Goal: Task Accomplishment & Management: Complete application form

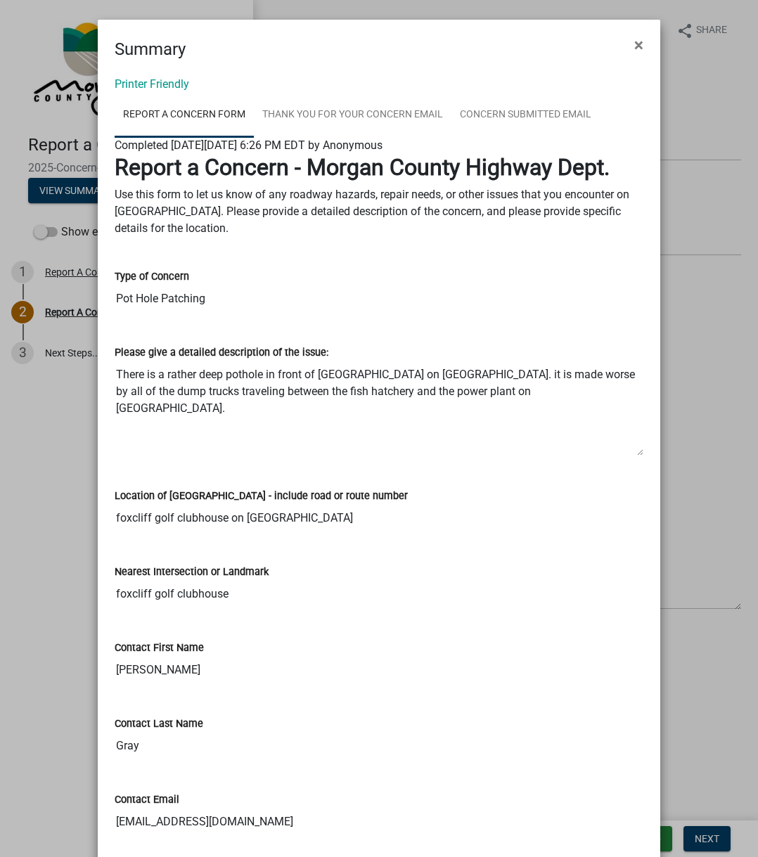
scroll to position [239, 0]
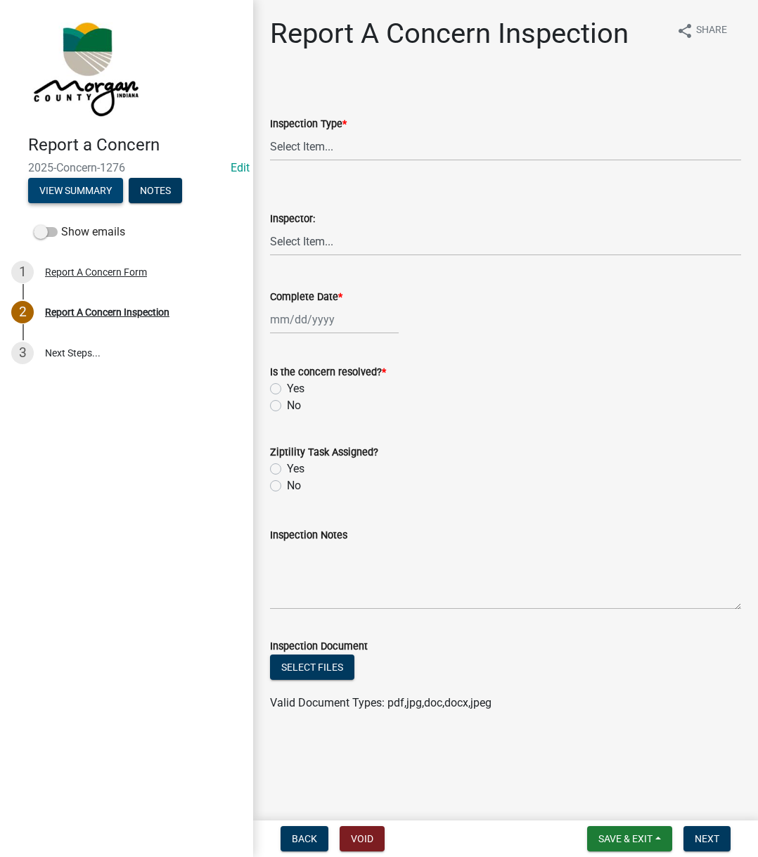
click at [48, 190] on button "View Summary" at bounding box center [75, 190] width 95 height 25
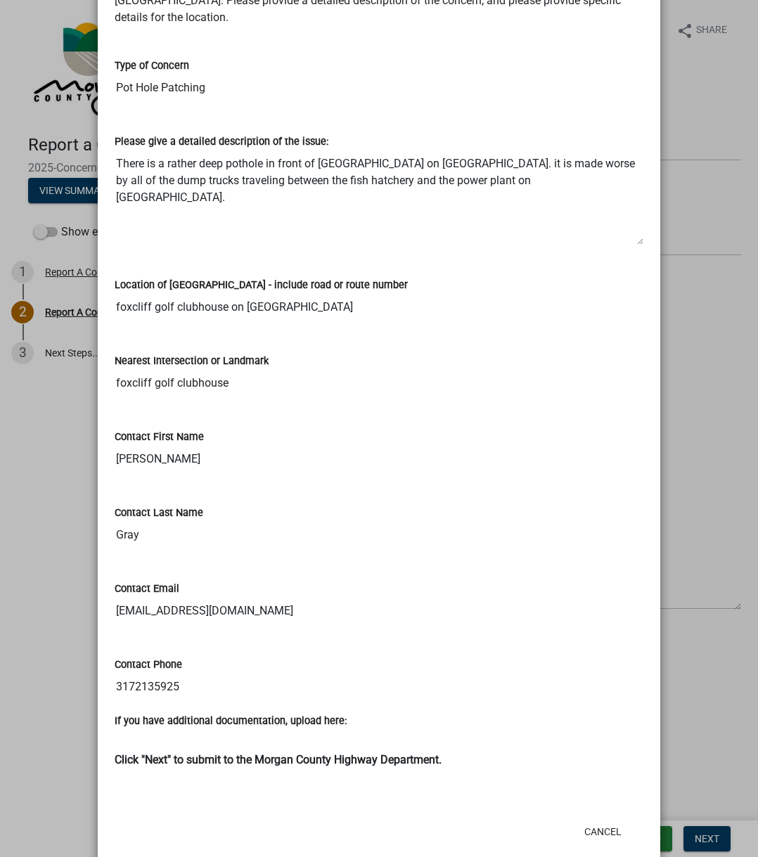
scroll to position [239, 0]
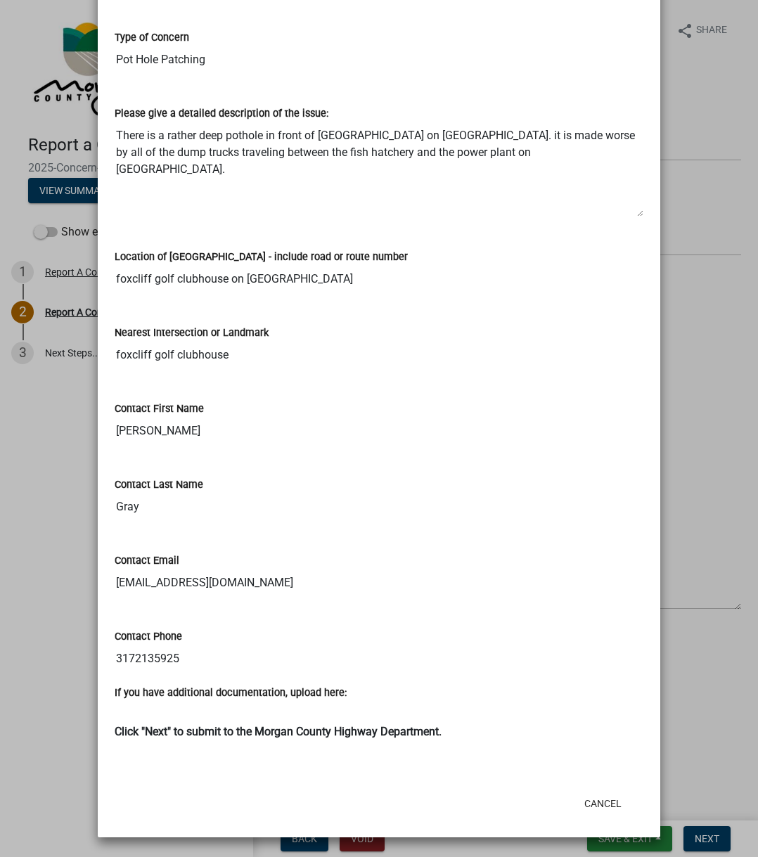
click at [603, 818] on div "Cancel" at bounding box center [471, 804] width 347 height 37
click at [592, 801] on button "Cancel" at bounding box center [603, 803] width 60 height 25
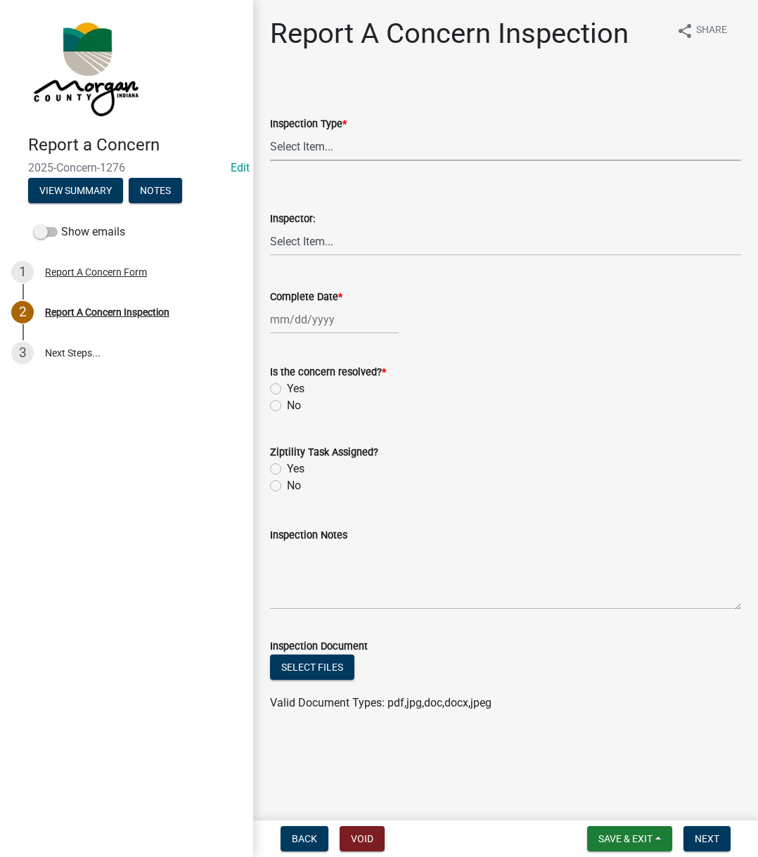
click at [384, 153] on select "Select Item... Pot Hole Patching Ditch Tree Sign Mowing Culvert Other" at bounding box center [505, 146] width 471 height 29
click at [270, 132] on select "Select Item... Pot Hole Patching Ditch Tree Sign Mowing Culvert Other" at bounding box center [505, 146] width 471 height 29
select select "4e8cd194-75cf-41f7-bca6-0f810dd08e04"
click at [303, 240] on select "Select Item... [PERSON_NAME] [PERSON_NAME] [PERSON_NAME] [PERSON_NAME] [PERSON_…" at bounding box center [505, 241] width 471 height 29
click at [270, 227] on select "Select Item... [PERSON_NAME] [PERSON_NAME] [PERSON_NAME] [PERSON_NAME] [PERSON_…" at bounding box center [505, 241] width 471 height 29
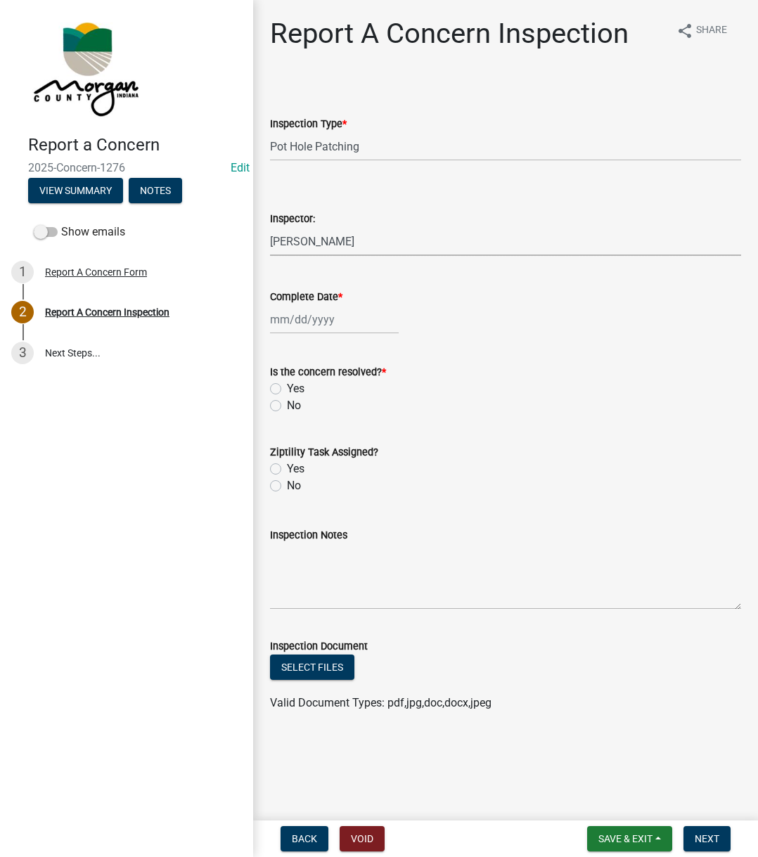
select select "742eb044-fc58-4034-b35e-1550e746fcda"
click at [312, 319] on div at bounding box center [334, 319] width 129 height 29
select select "8"
select select "2025"
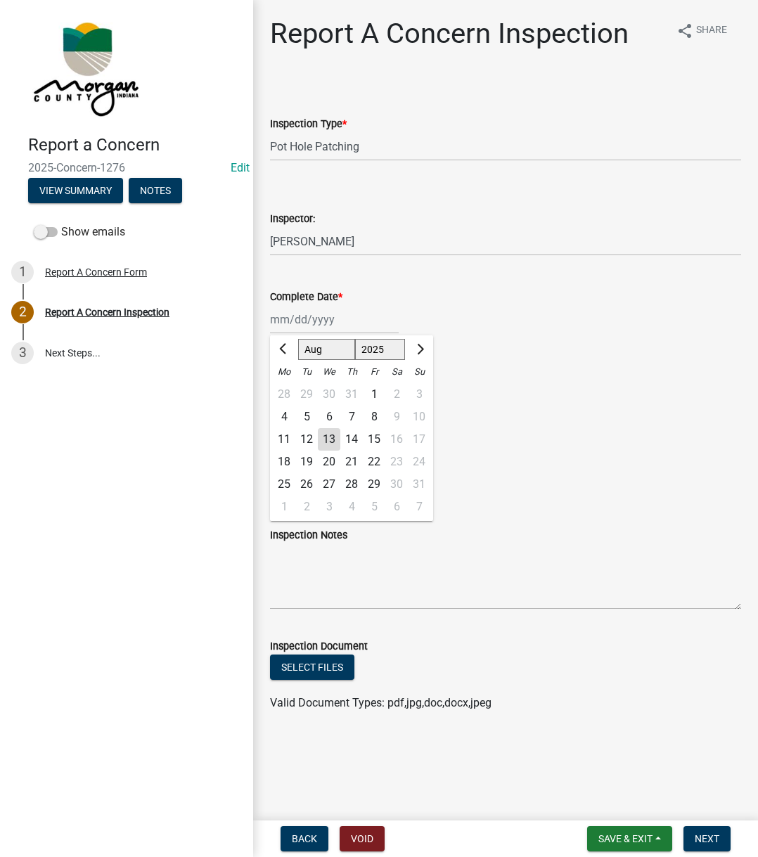
click at [326, 437] on div "13" at bounding box center [329, 439] width 23 height 23
type input "[DATE]"
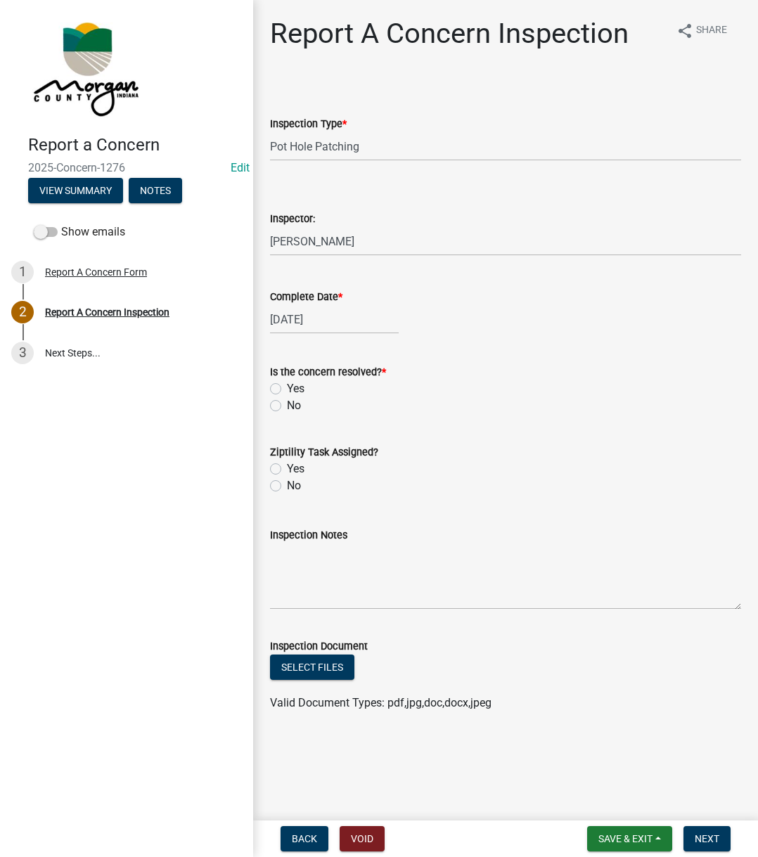
click at [287, 384] on label "Yes" at bounding box center [296, 389] width 18 height 17
click at [287, 384] on input "Yes" at bounding box center [291, 385] width 9 height 9
radio input "true"
drag, startPoint x: 278, startPoint y: 468, endPoint x: 296, endPoint y: 517, distance: 51.9
click at [287, 469] on label "Yes" at bounding box center [296, 469] width 18 height 17
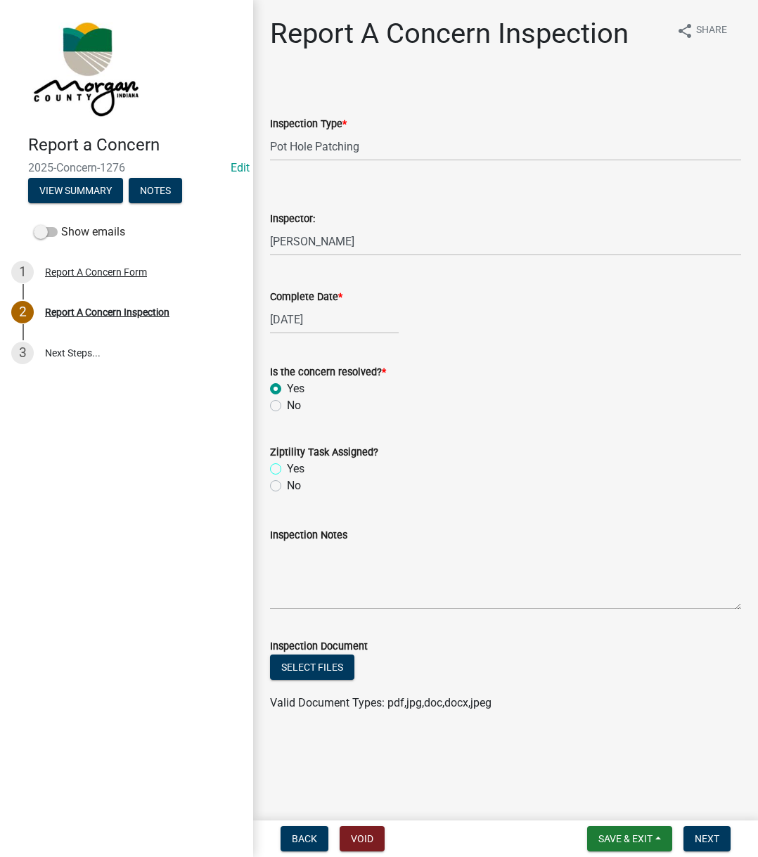
click at [287, 469] on input "Yes" at bounding box center [291, 465] width 9 height 9
radio input "true"
click at [309, 543] on div "Inspection Notes" at bounding box center [505, 535] width 471 height 17
drag, startPoint x: 309, startPoint y: 550, endPoint x: 318, endPoint y: 551, distance: 9.2
click at [317, 551] on textarea "Inspection Notes" at bounding box center [505, 577] width 471 height 66
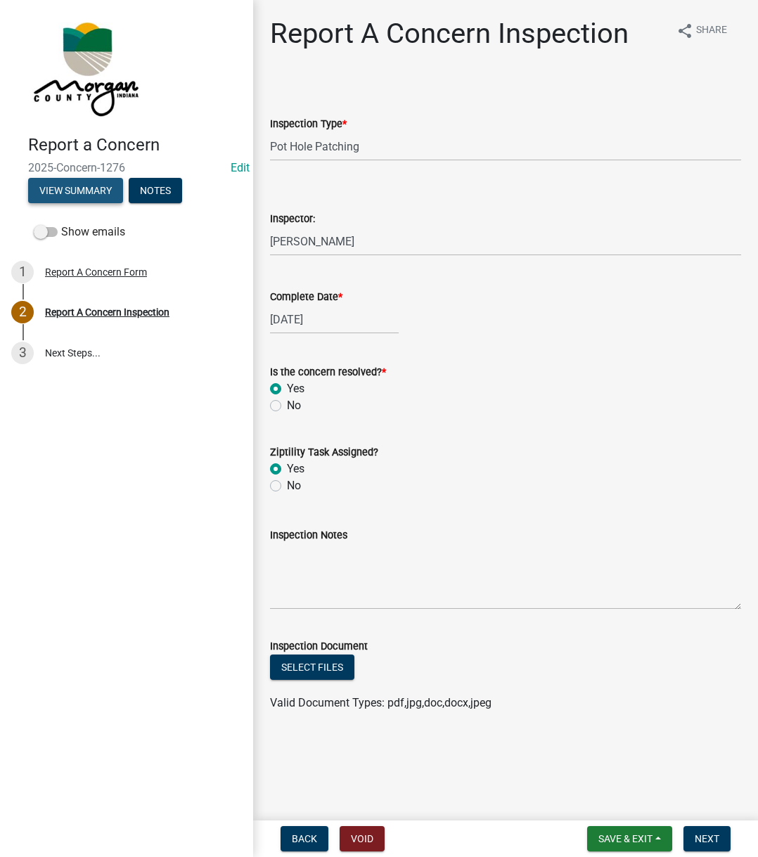
click at [89, 188] on button "View Summary" at bounding box center [75, 190] width 95 height 25
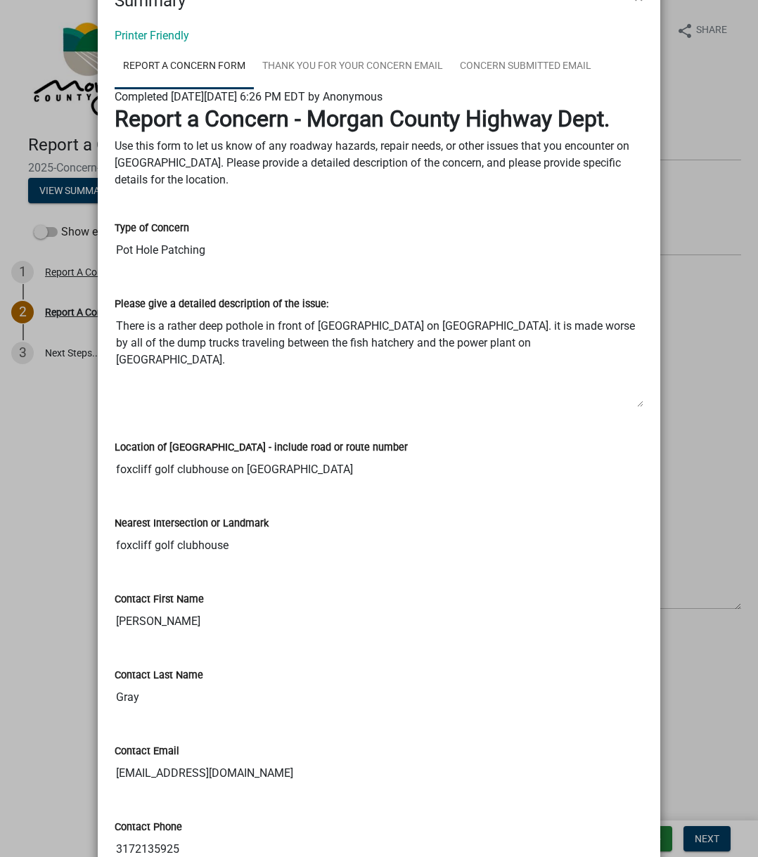
scroll to position [0, 0]
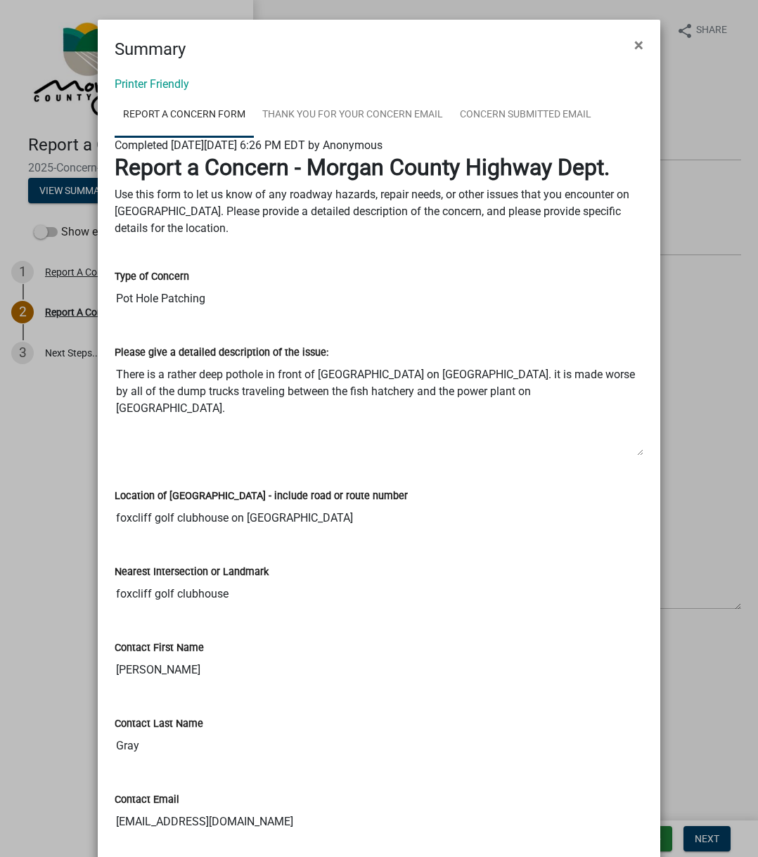
click at [713, 131] on ngb-modal-window "Summary × Printer Friendly Report A Concern Form Thank You for Your Concern Ema…" at bounding box center [379, 428] width 758 height 857
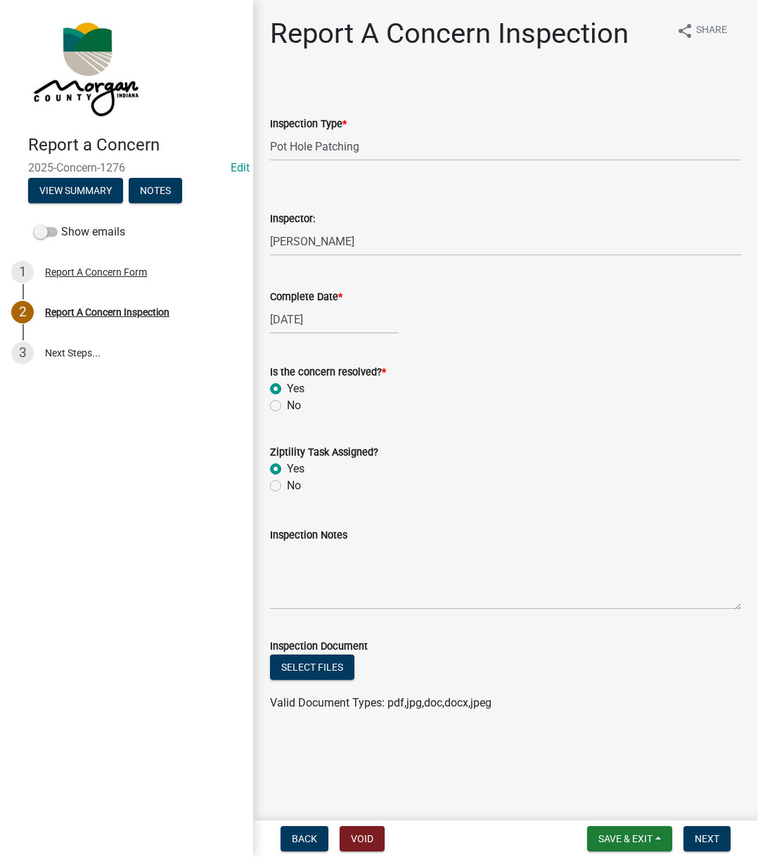
click at [299, 541] on label "Inspection Notes" at bounding box center [308, 536] width 77 height 10
click at [299, 544] on textarea "Inspection Notes" at bounding box center [505, 577] width 471 height 66
type textarea "Updated existing task"
click at [40, 187] on button "View Summary" at bounding box center [75, 190] width 95 height 25
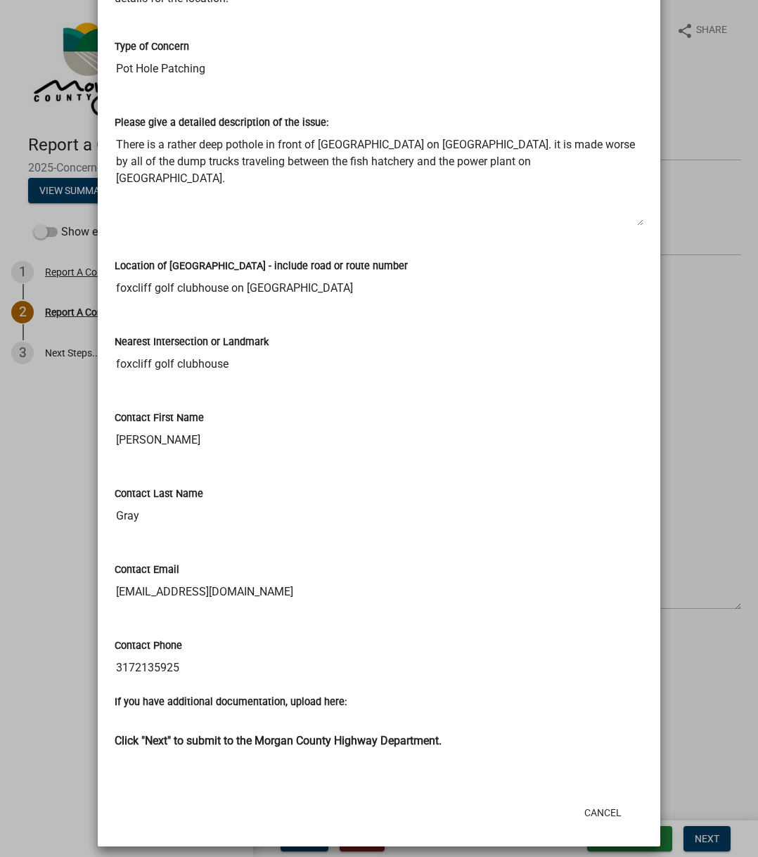
scroll to position [239, 0]
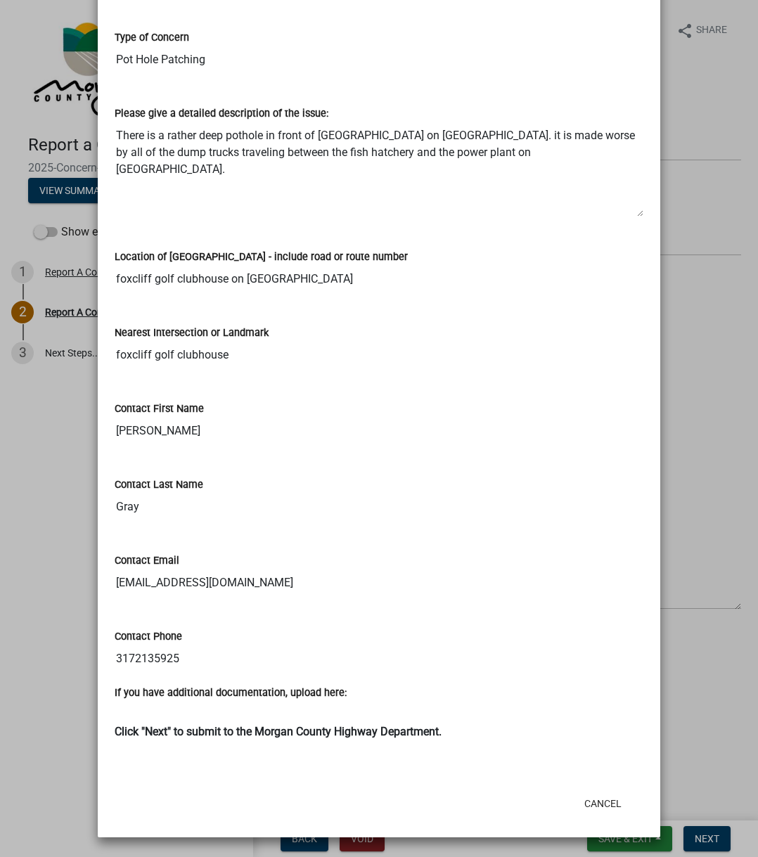
click at [121, 668] on input "3172135925" at bounding box center [379, 659] width 529 height 28
click at [141, 571] on input "[EMAIL_ADDRESS][DOMAIN_NAME]" at bounding box center [379, 583] width 529 height 28
click at [126, 356] on input "foxcliff golf clubhouse" at bounding box center [379, 355] width 529 height 28
drag, startPoint x: 126, startPoint y: 356, endPoint x: 212, endPoint y: 353, distance: 85.9
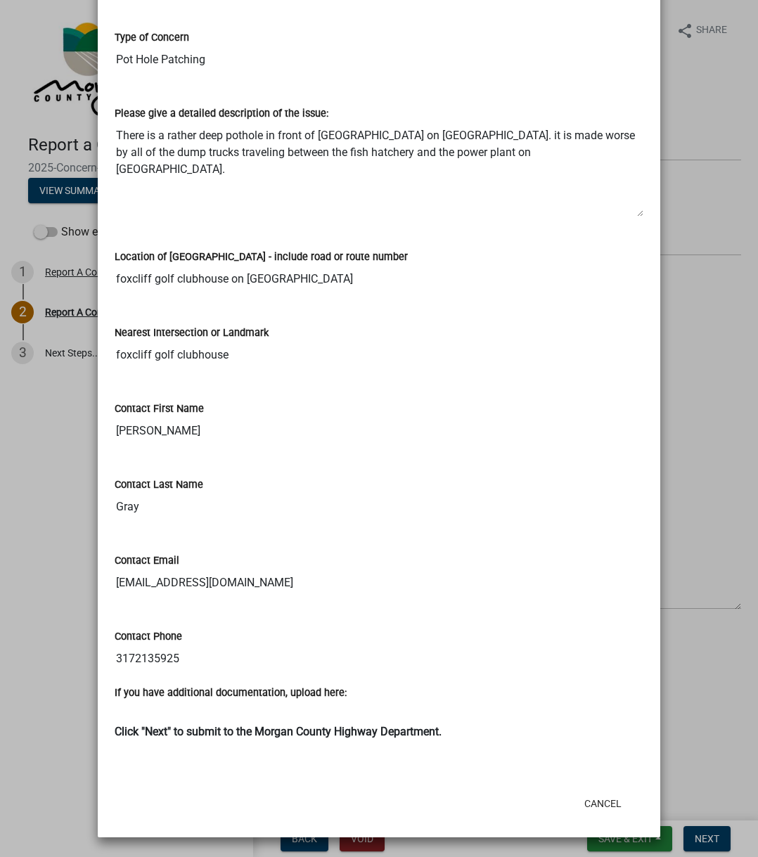
click at [200, 352] on input "foxcliff golf clubhouse" at bounding box center [379, 355] width 529 height 28
click at [244, 368] on input "foxcliff golf clubhouse" at bounding box center [379, 355] width 529 height 28
click at [239, 382] on div "Contact First Name [PERSON_NAME]" at bounding box center [379, 413] width 529 height 65
click at [312, 187] on textarea "There is a rather deep pothole in front of [GEOGRAPHIC_DATA] on [GEOGRAPHIC_DAT…" at bounding box center [379, 170] width 529 height 96
click at [185, 175] on textarea "There is a rather deep pothole in front of [GEOGRAPHIC_DATA] on [GEOGRAPHIC_DAT…" at bounding box center [379, 170] width 529 height 96
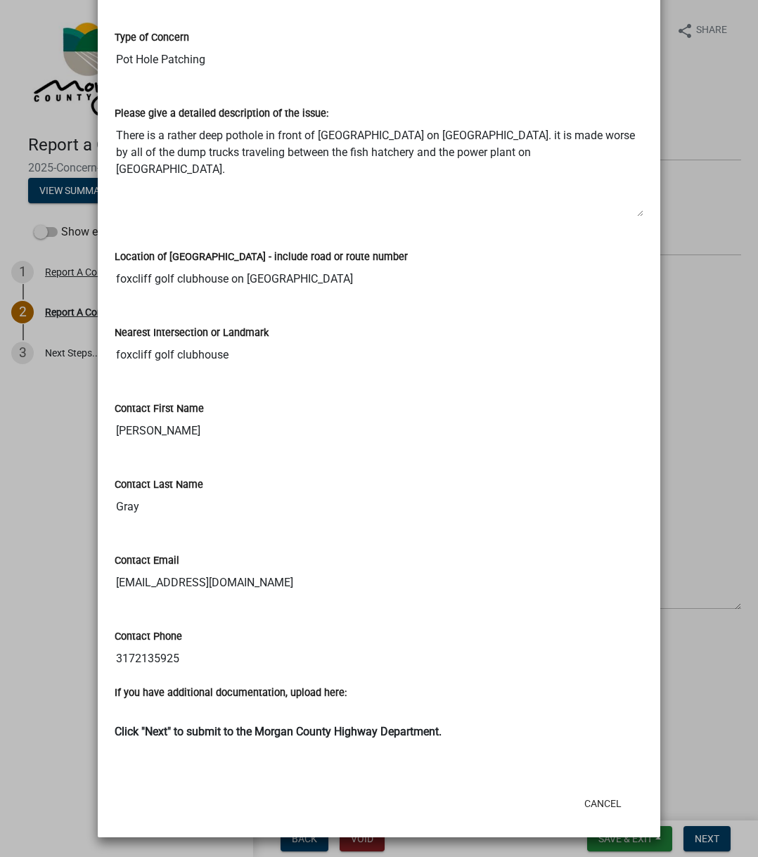
click at [384, 164] on textarea "There is a rather deep pothole in front of [GEOGRAPHIC_DATA] on [GEOGRAPHIC_DAT…" at bounding box center [379, 170] width 529 height 96
drag, startPoint x: 613, startPoint y: 157, endPoint x: 113, endPoint y: 136, distance: 501.2
click at [115, 136] on textarea "There is a rather deep pothole in front of [GEOGRAPHIC_DATA] on [GEOGRAPHIC_DAT…" at bounding box center [379, 170] width 529 height 96
drag, startPoint x: 113, startPoint y: 136, endPoint x: 627, endPoint y: 172, distance: 515.4
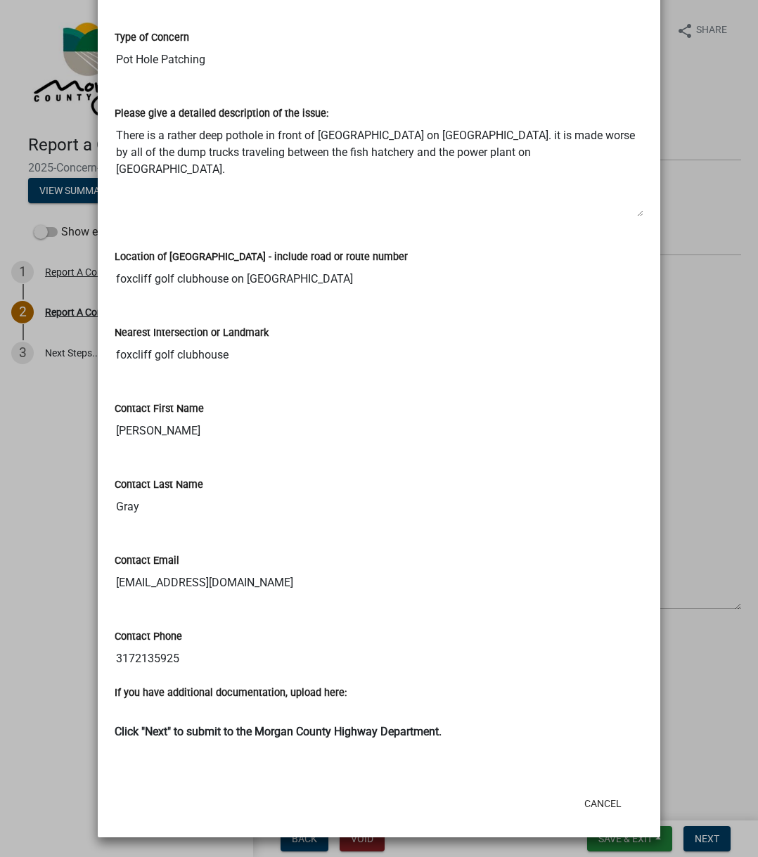
click at [630, 172] on textarea "There is a rather deep pothole in front of [GEOGRAPHIC_DATA] on [GEOGRAPHIC_DAT…" at bounding box center [379, 170] width 529 height 96
click at [611, 170] on textarea "There is a rather deep pothole in front of [GEOGRAPHIC_DATA] on [GEOGRAPHIC_DAT…" at bounding box center [379, 170] width 529 height 96
click at [577, 801] on button "Cancel" at bounding box center [603, 803] width 60 height 25
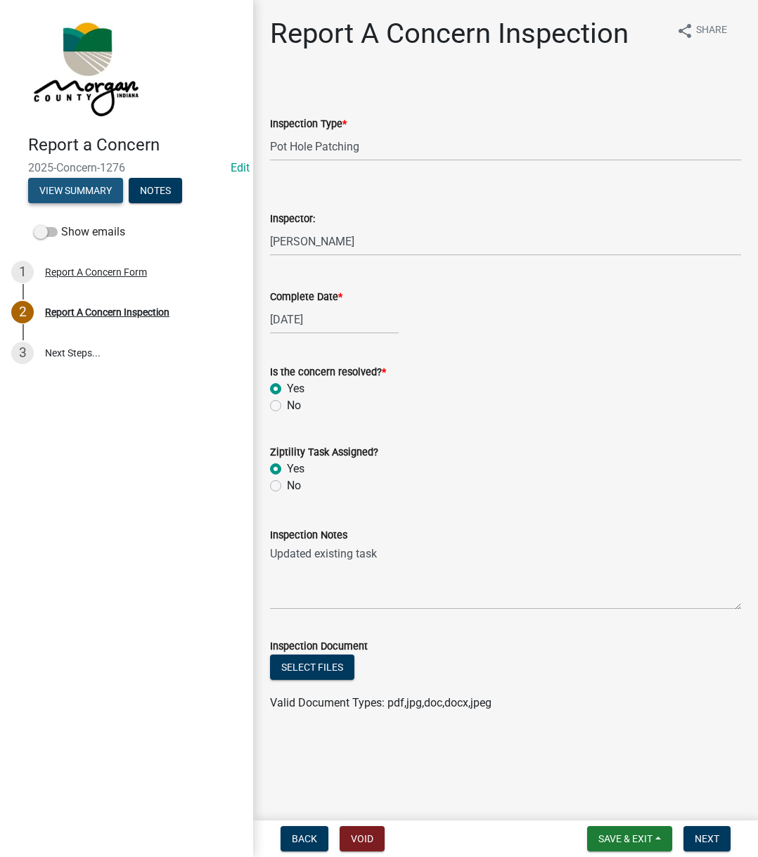
click at [68, 201] on button "View Summary" at bounding box center [75, 190] width 95 height 25
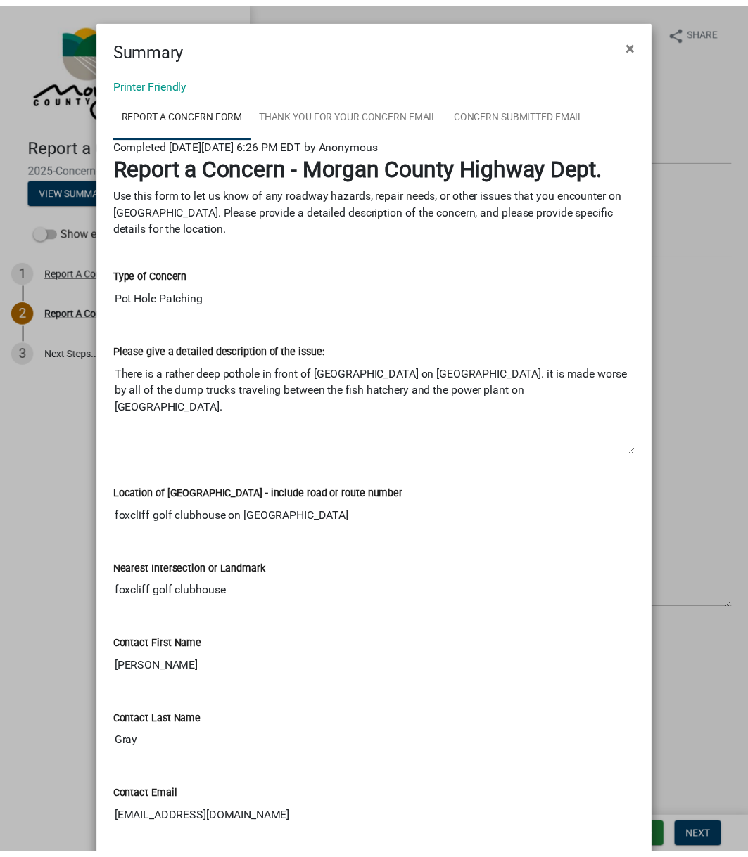
scroll to position [0, 0]
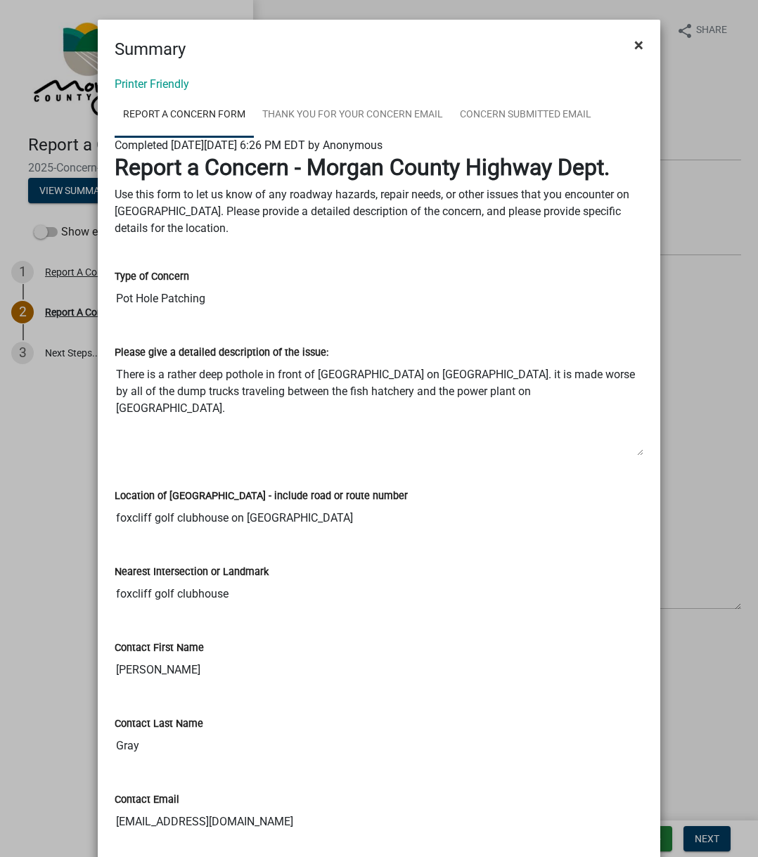
click at [640, 37] on button "×" at bounding box center [639, 44] width 32 height 39
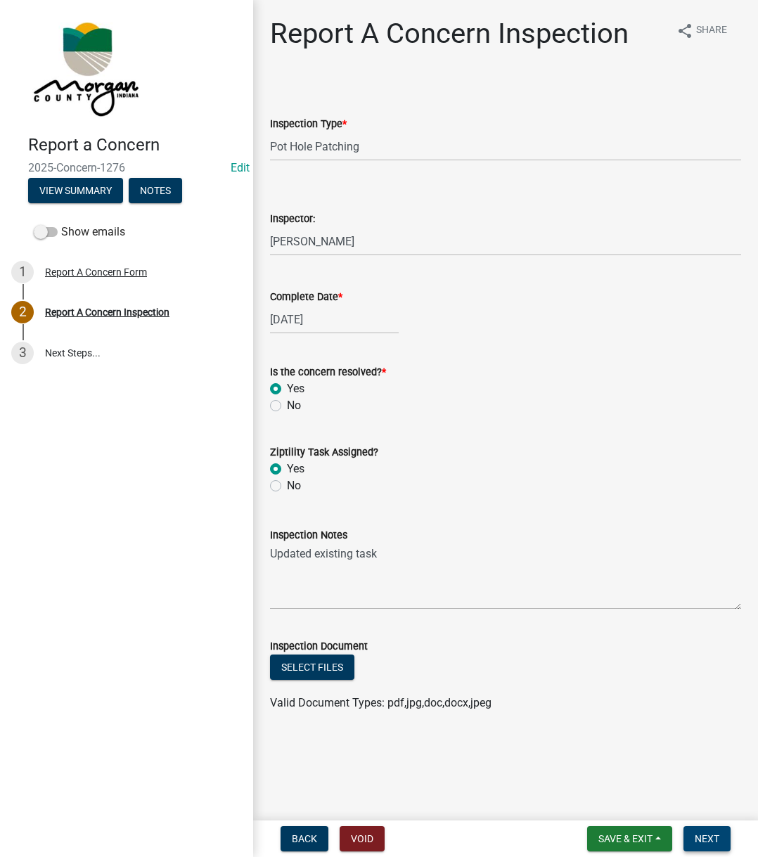
click at [716, 841] on span "Next" at bounding box center [707, 838] width 25 height 11
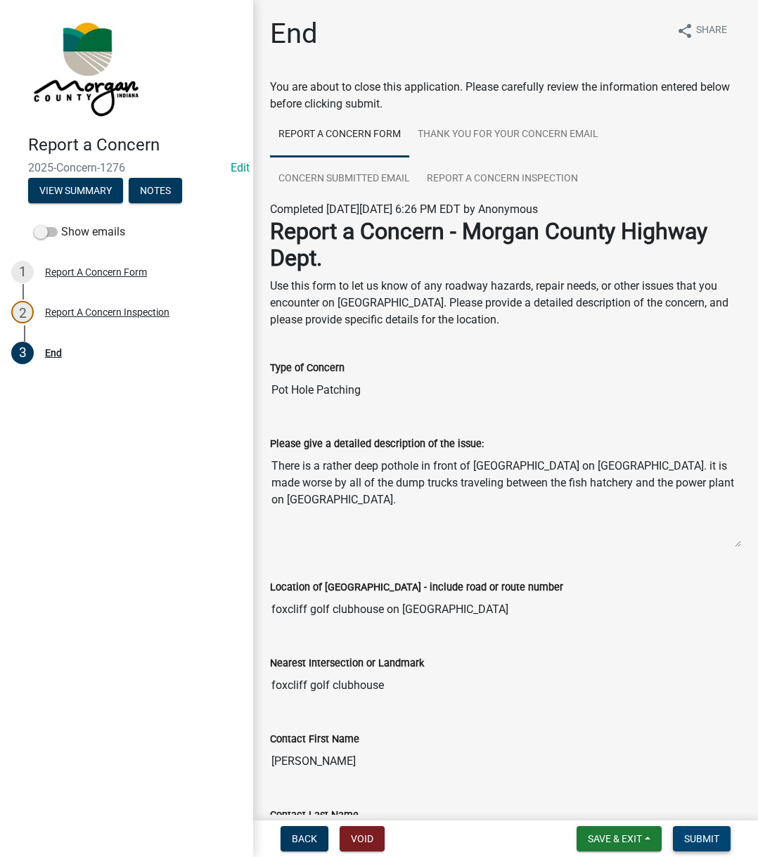
click at [715, 841] on span "Submit" at bounding box center [701, 838] width 35 height 11
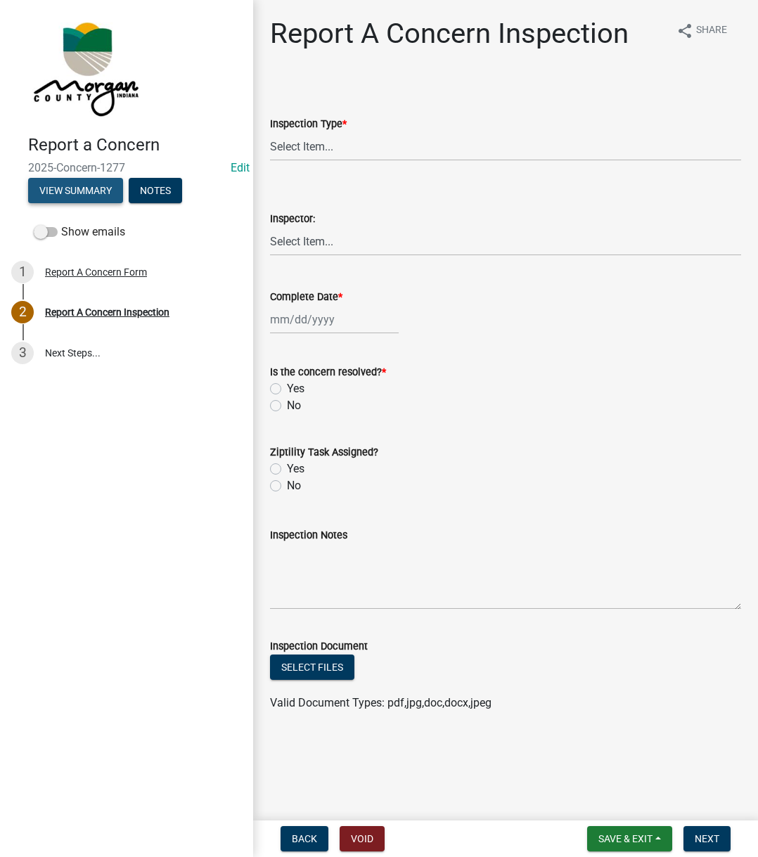
click at [91, 193] on button "View Summary" at bounding box center [75, 190] width 95 height 25
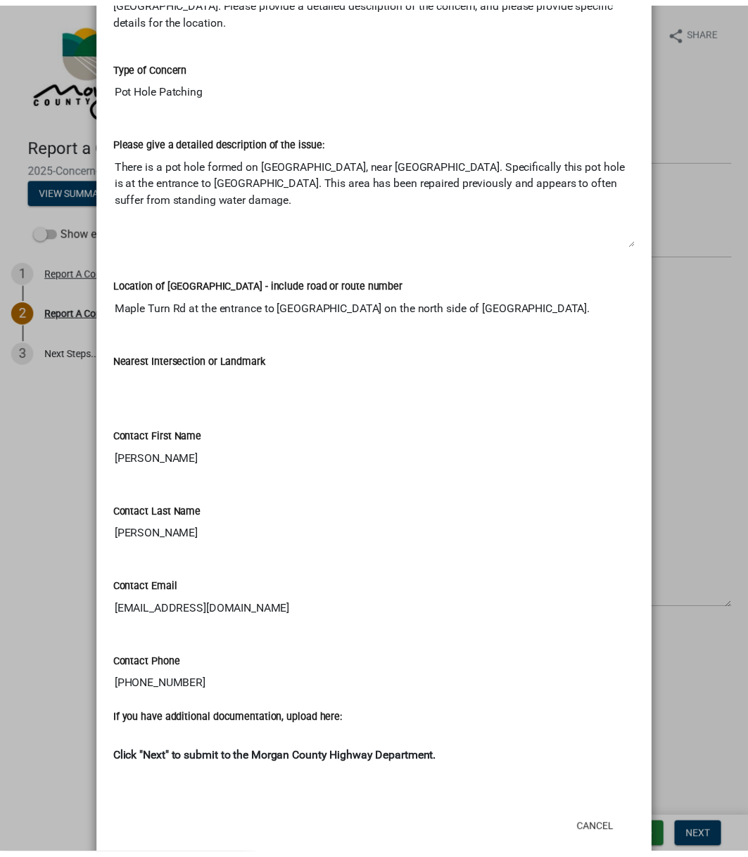
scroll to position [239, 0]
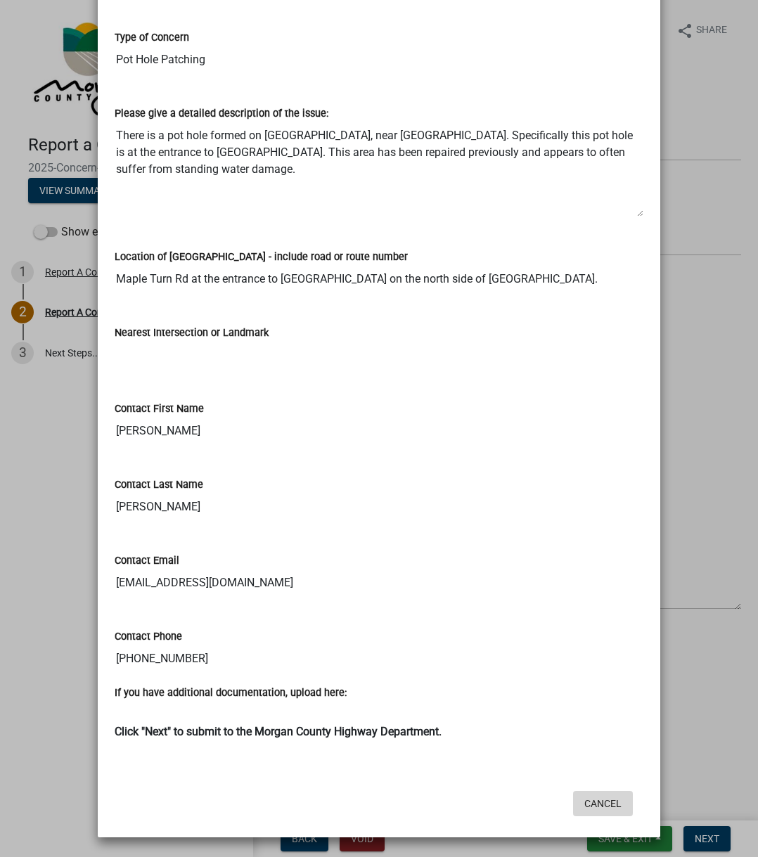
click at [602, 798] on button "Cancel" at bounding box center [603, 803] width 60 height 25
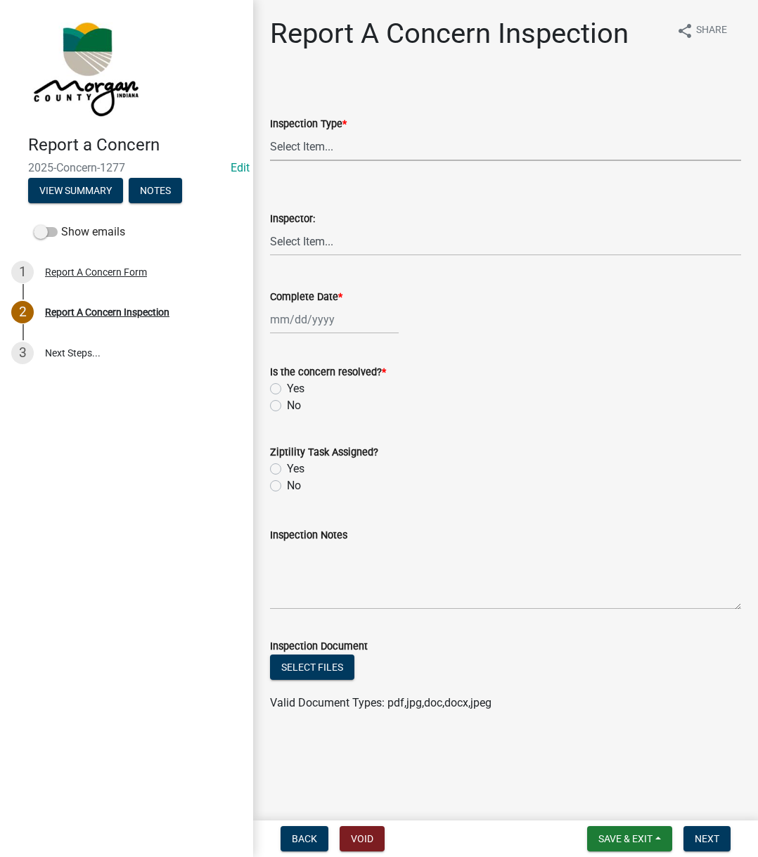
click at [368, 147] on select "Select Item... Pot Hole Patching Ditch Tree Sign Mowing Culvert Other" at bounding box center [505, 146] width 471 height 29
click at [270, 132] on select "Select Item... Pot Hole Patching Ditch Tree Sign Mowing Culvert Other" at bounding box center [505, 146] width 471 height 29
select select "4e8cd194-75cf-41f7-bca6-0f810dd08e04"
click at [331, 249] on select "Select Item... [PERSON_NAME] [PERSON_NAME] [PERSON_NAME] [PERSON_NAME] [PERSON_…" at bounding box center [505, 241] width 471 height 29
click at [270, 227] on select "Select Item... [PERSON_NAME] [PERSON_NAME] [PERSON_NAME] [PERSON_NAME] [PERSON_…" at bounding box center [505, 241] width 471 height 29
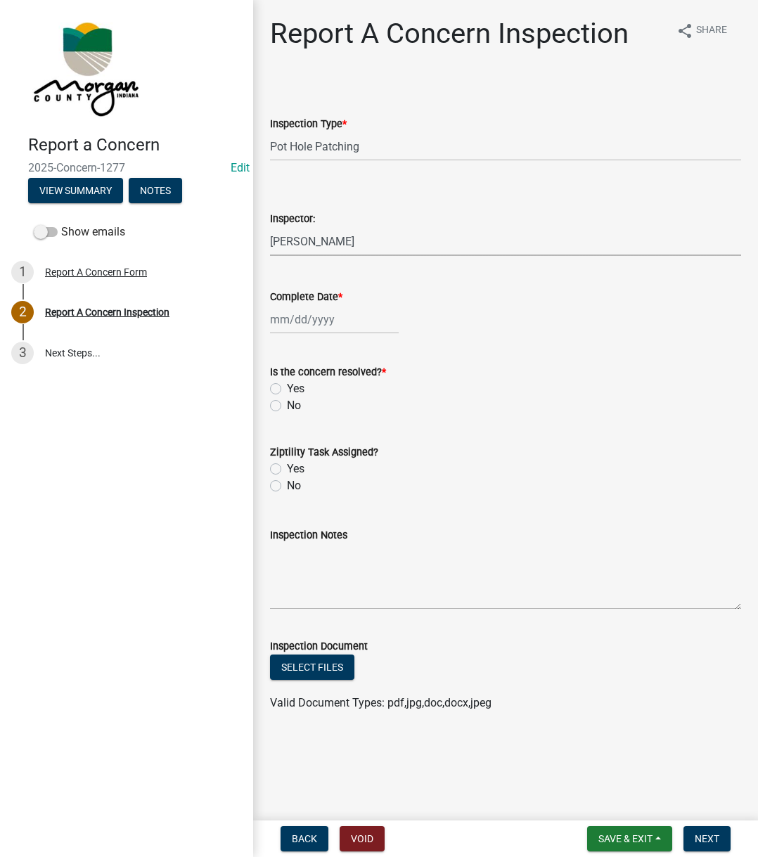
select select "742eb044-fc58-4034-b35e-1550e746fcda"
click at [339, 307] on div at bounding box center [334, 319] width 129 height 29
select select "8"
select select "2025"
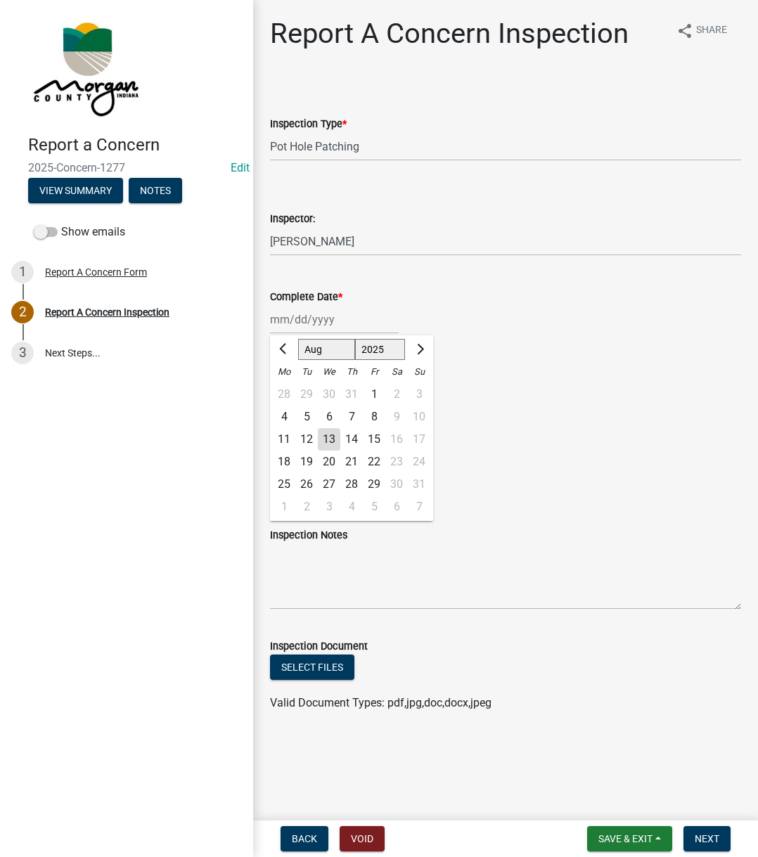
click at [324, 445] on div "13" at bounding box center [329, 439] width 23 height 23
type input "[DATE]"
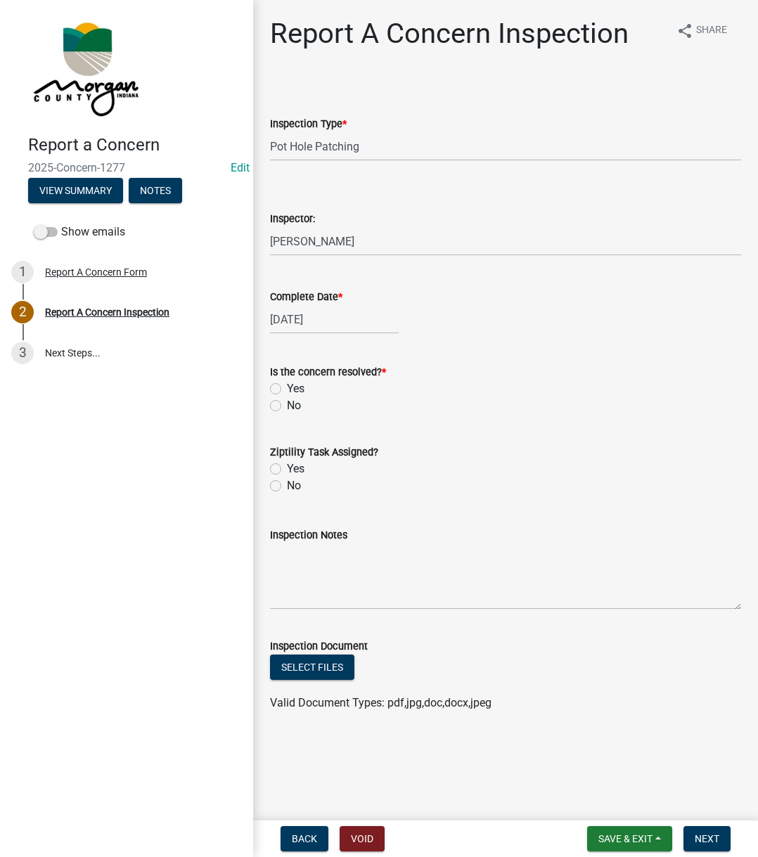
drag, startPoint x: 276, startPoint y: 388, endPoint x: 267, endPoint y: 421, distance: 35.0
click at [287, 390] on label "Yes" at bounding box center [296, 389] width 18 height 17
click at [287, 390] on input "Yes" at bounding box center [291, 385] width 9 height 9
radio input "true"
click at [276, 475] on div "Yes" at bounding box center [505, 469] width 471 height 17
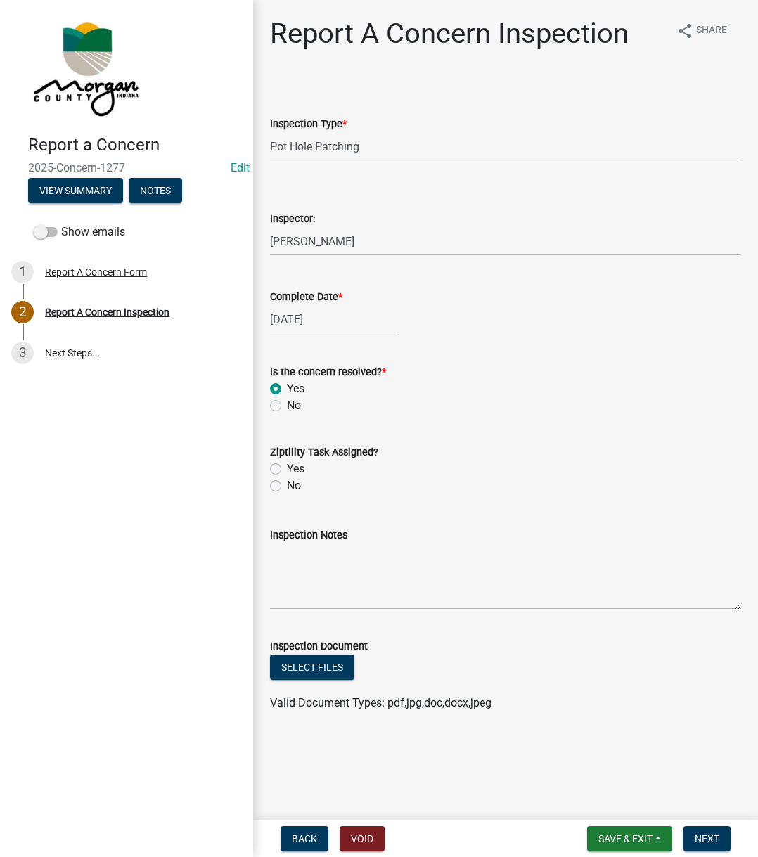
click at [287, 468] on label "Yes" at bounding box center [296, 469] width 18 height 17
click at [287, 468] on input "Yes" at bounding box center [291, 465] width 9 height 9
radio input "true"
click at [300, 578] on textarea "Inspection Notes" at bounding box center [505, 577] width 471 height 66
type textarea "Updated existing task"
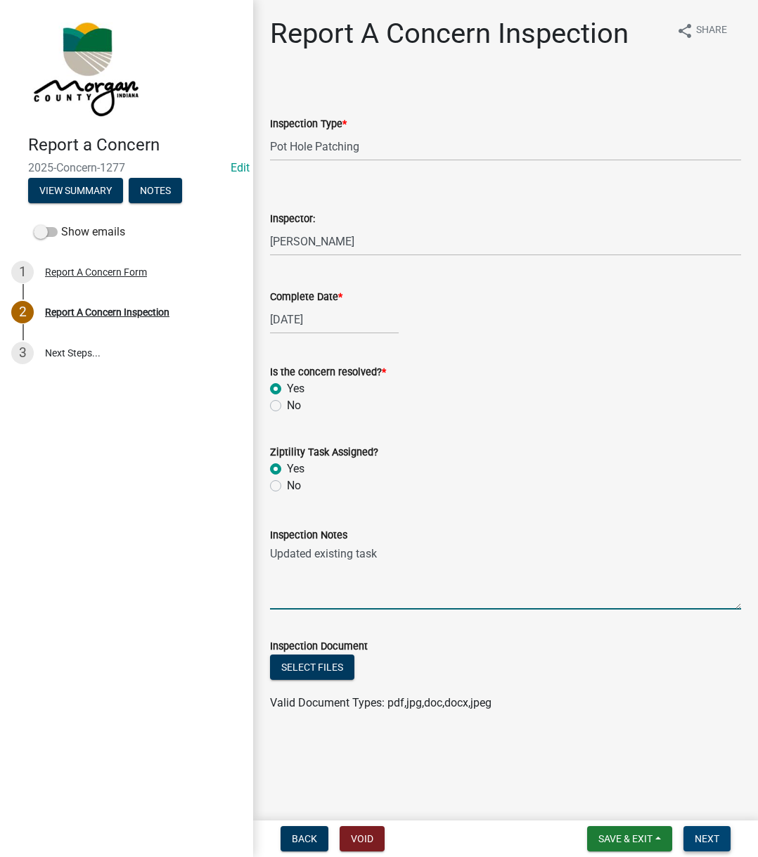
click at [698, 843] on span "Next" at bounding box center [707, 838] width 25 height 11
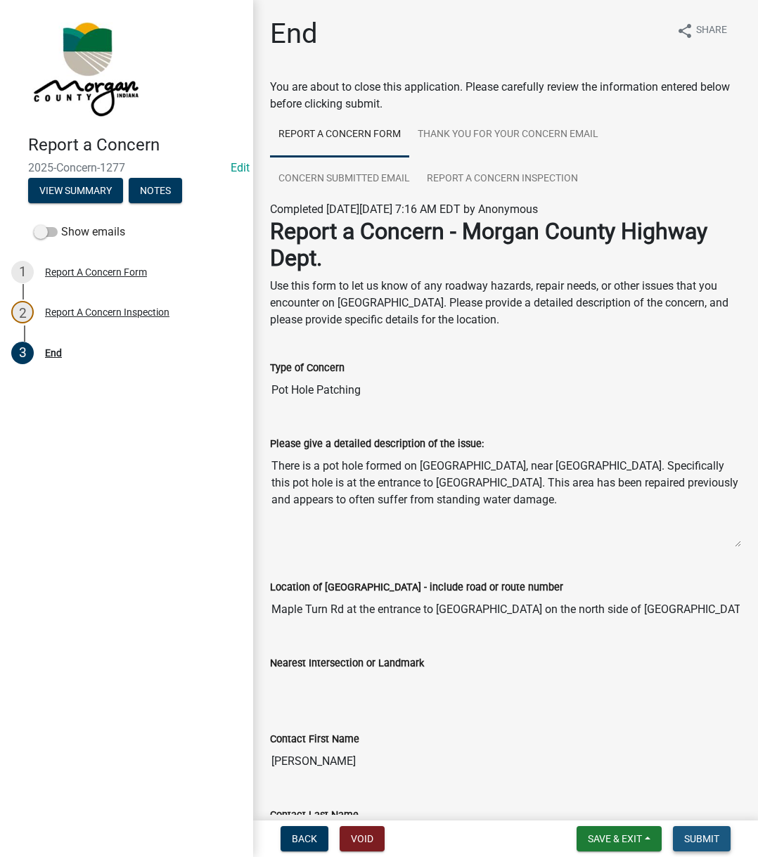
click at [700, 838] on span "Submit" at bounding box center [701, 838] width 35 height 11
